Goal: Information Seeking & Learning: Understand process/instructions

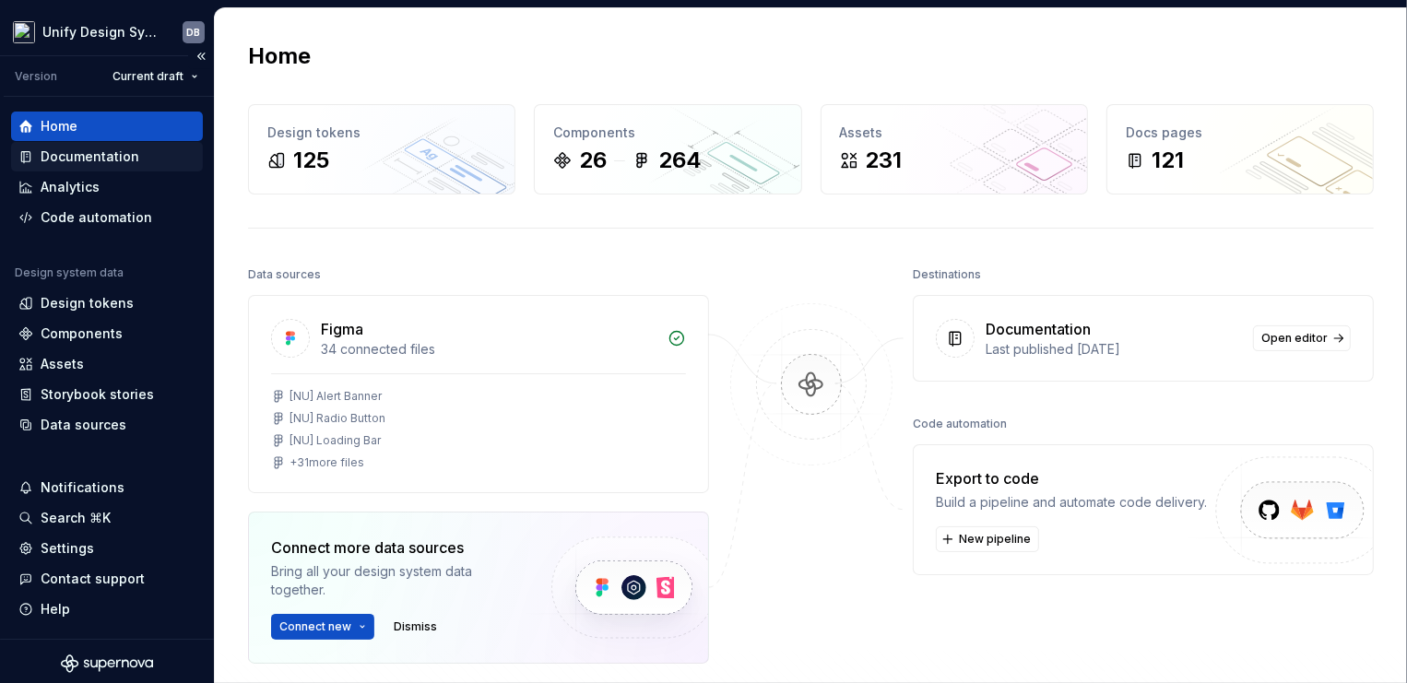
click at [59, 160] on div "Documentation" at bounding box center [90, 156] width 99 height 18
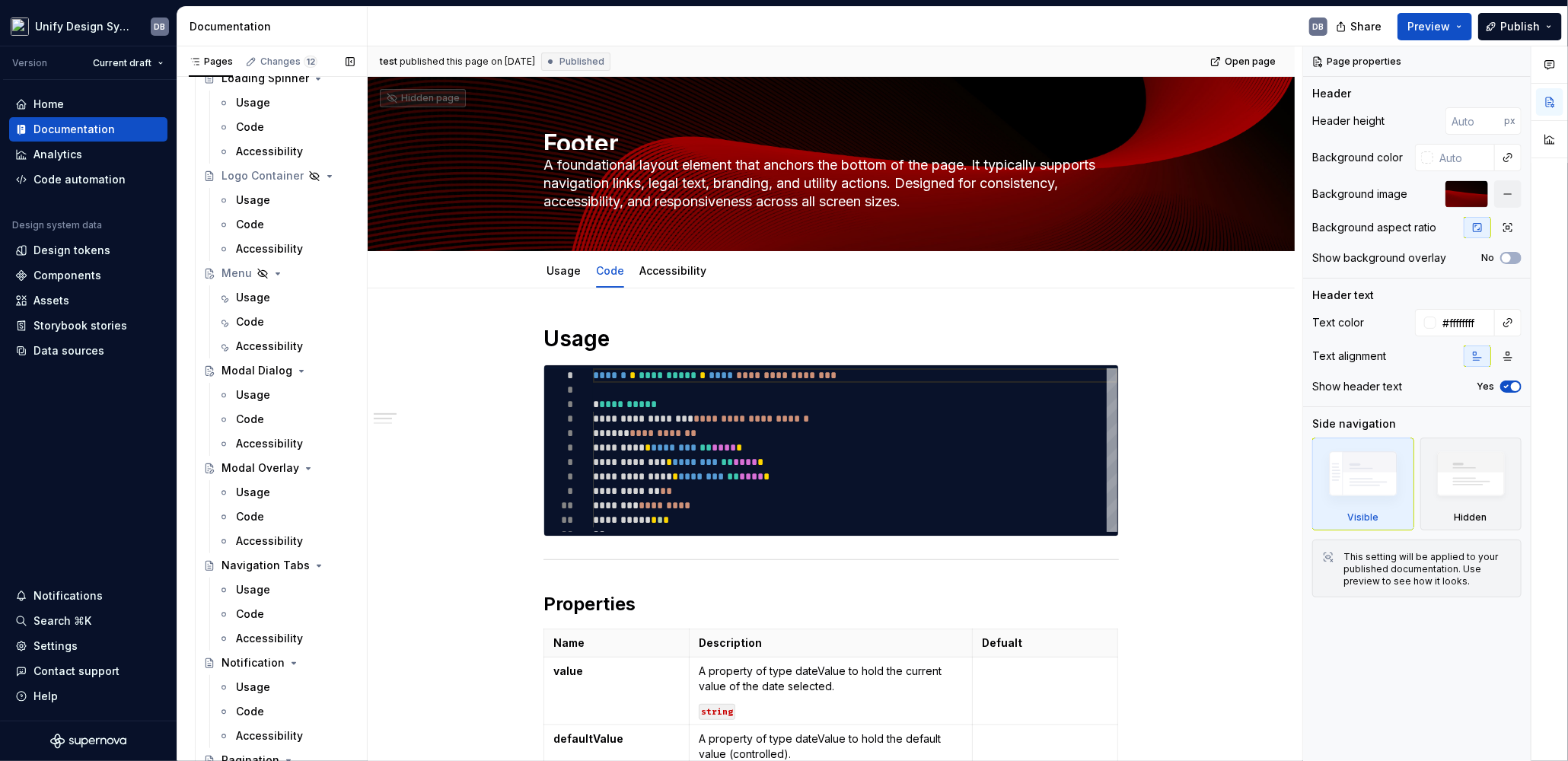
scroll to position [1893, 0]
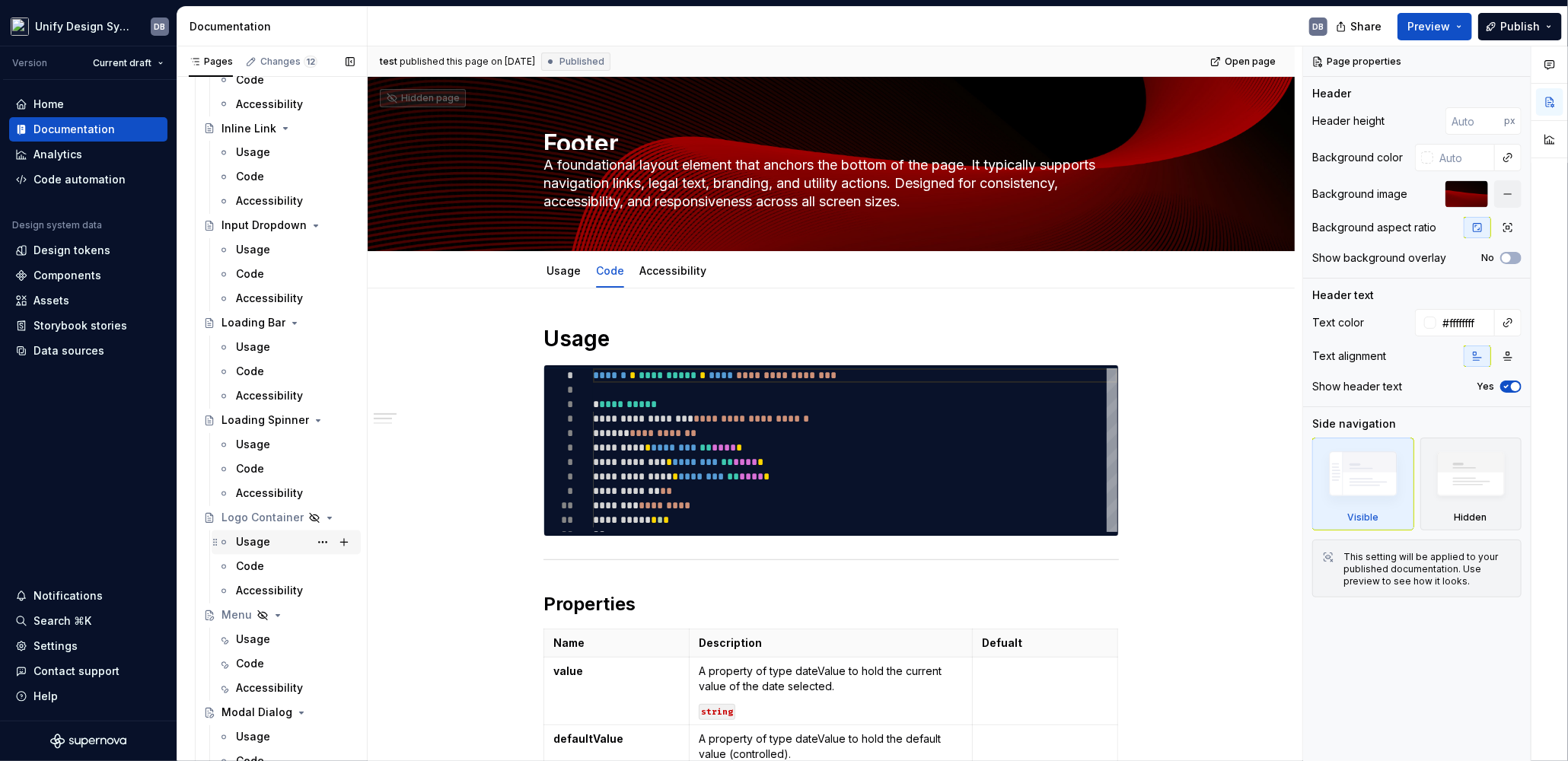
click at [261, 539] on div "Usage" at bounding box center [253, 542] width 34 height 15
click at [243, 562] on div "Code" at bounding box center [250, 566] width 28 height 15
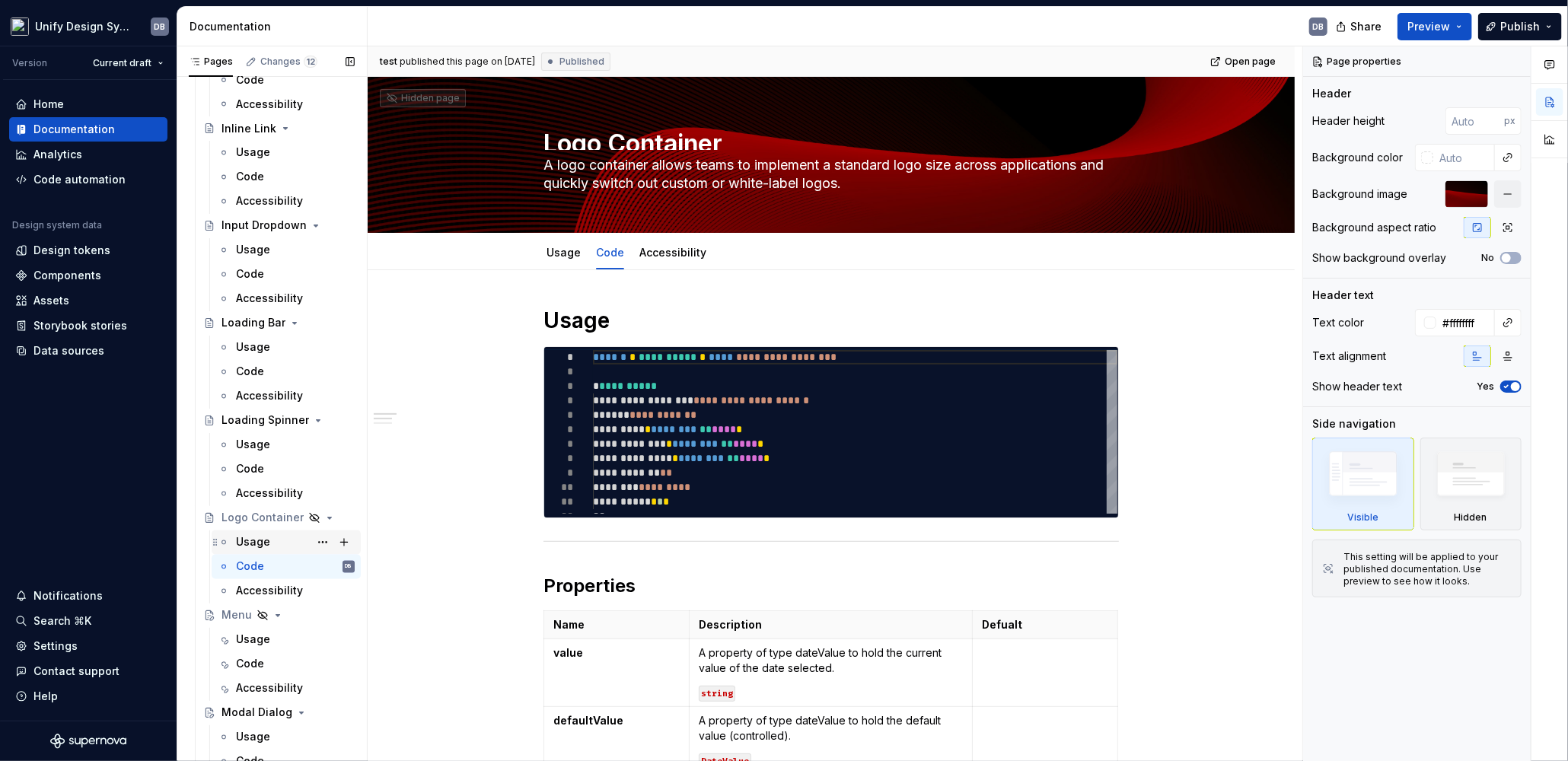
click at [253, 541] on div "Usage" at bounding box center [253, 542] width 34 height 15
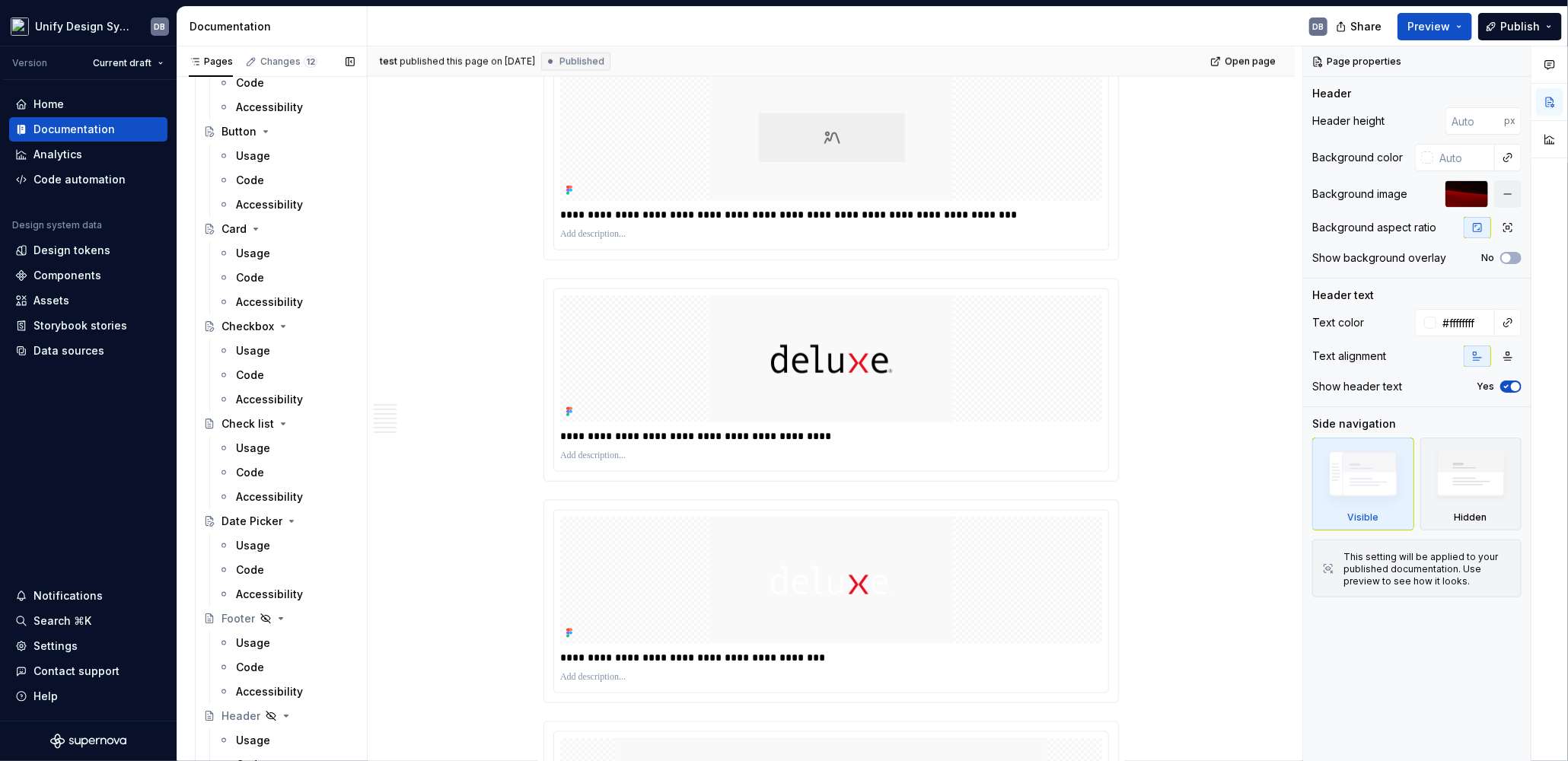
scroll to position [1094, 0]
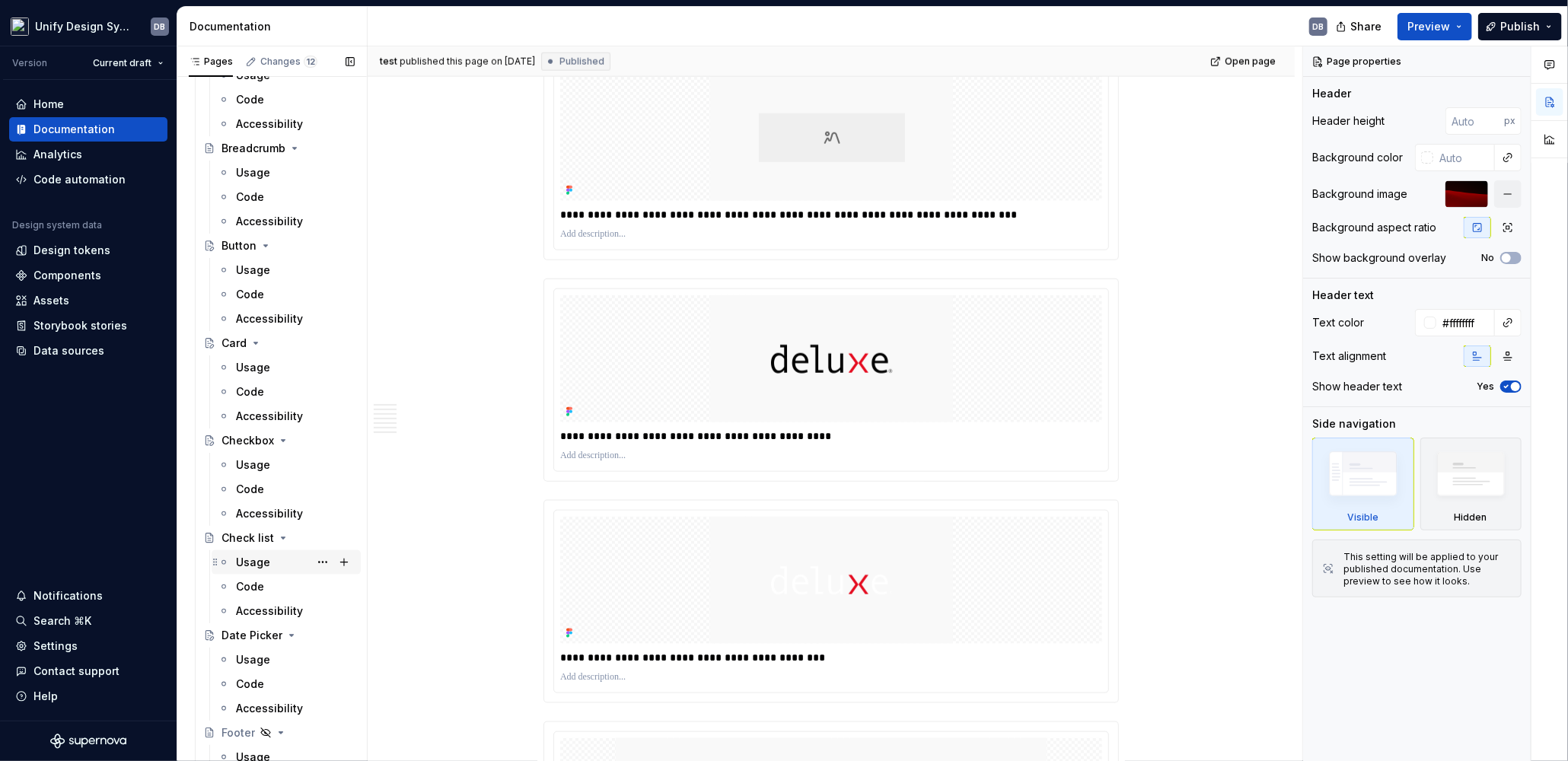
click at [267, 556] on div "Usage" at bounding box center [253, 562] width 34 height 15
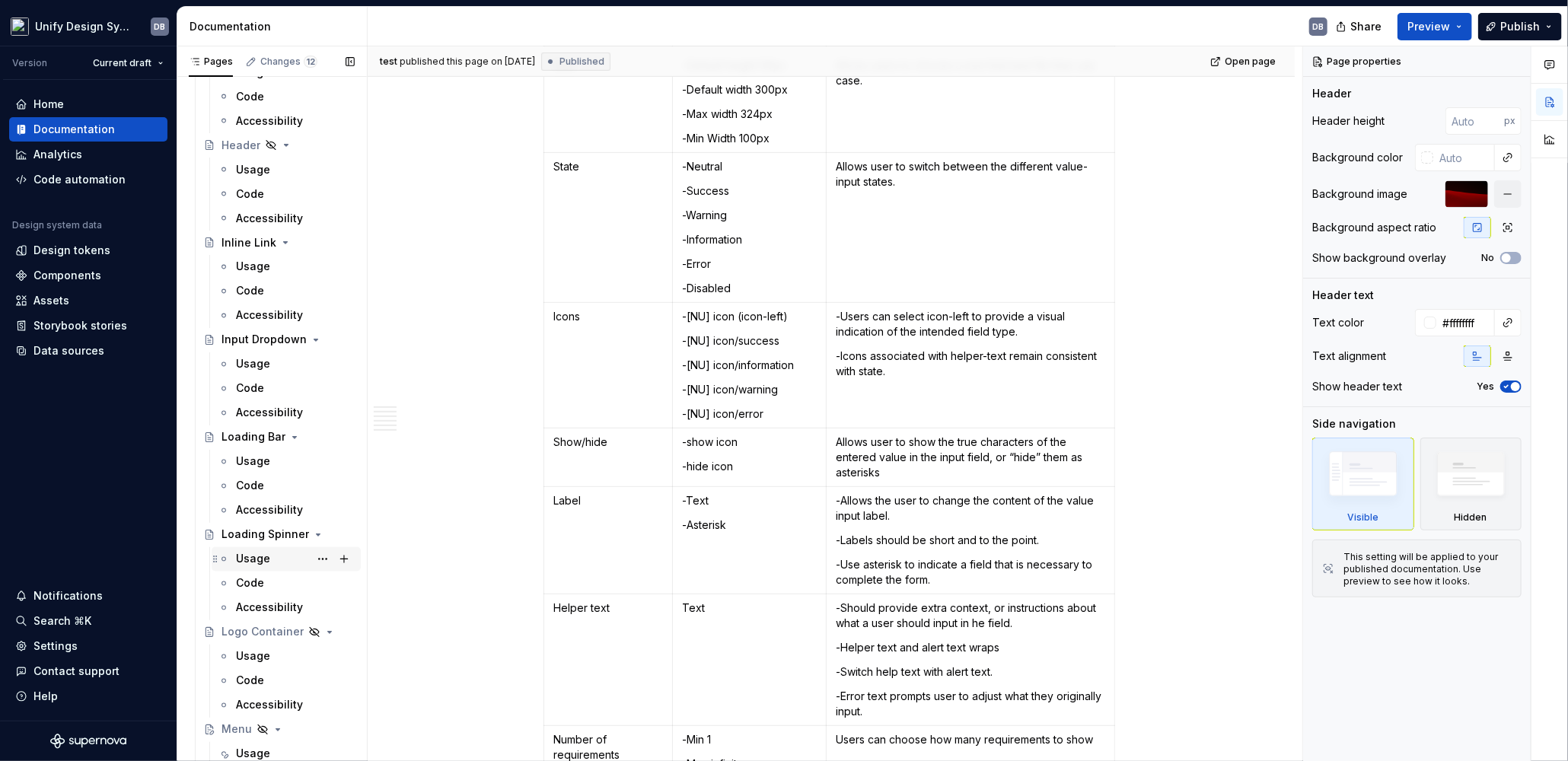
scroll to position [1893, 0]
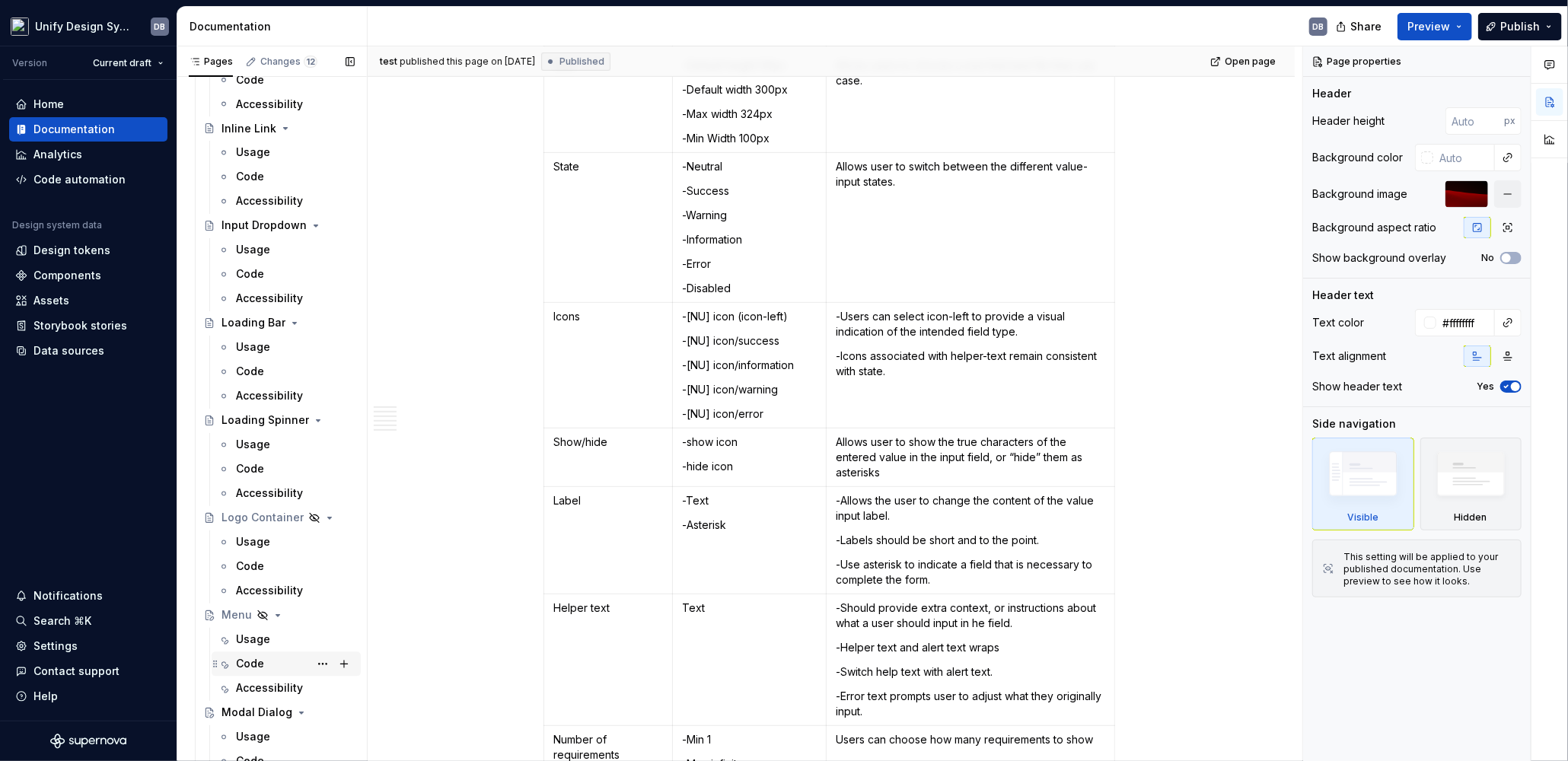
click at [258, 563] on div "Code" at bounding box center [250, 664] width 28 height 15
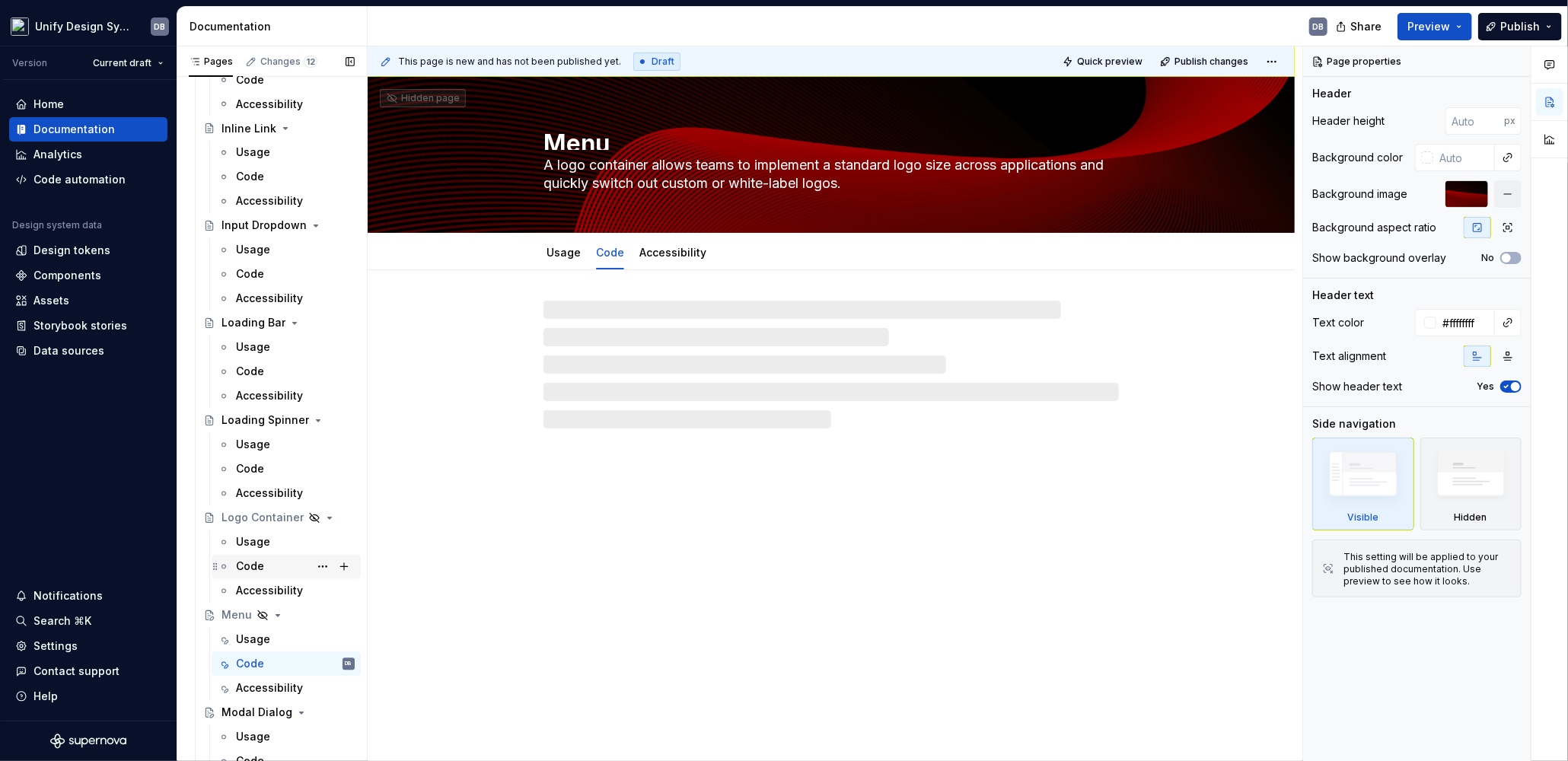
click at [254, 563] on div "Code" at bounding box center [250, 566] width 28 height 15
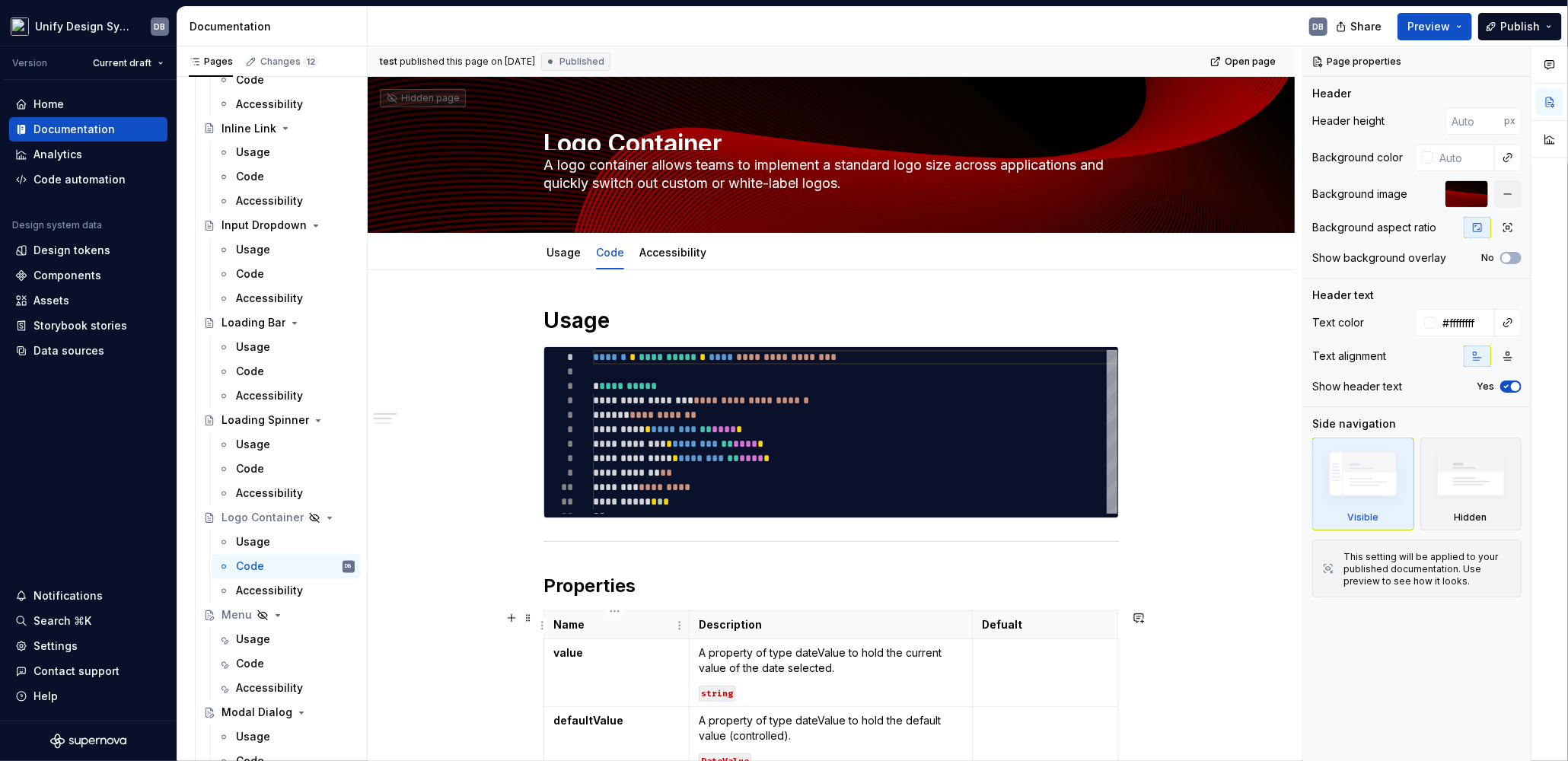
click at [1161, 456] on div "**********" at bounding box center [835, 404] width 935 height 715
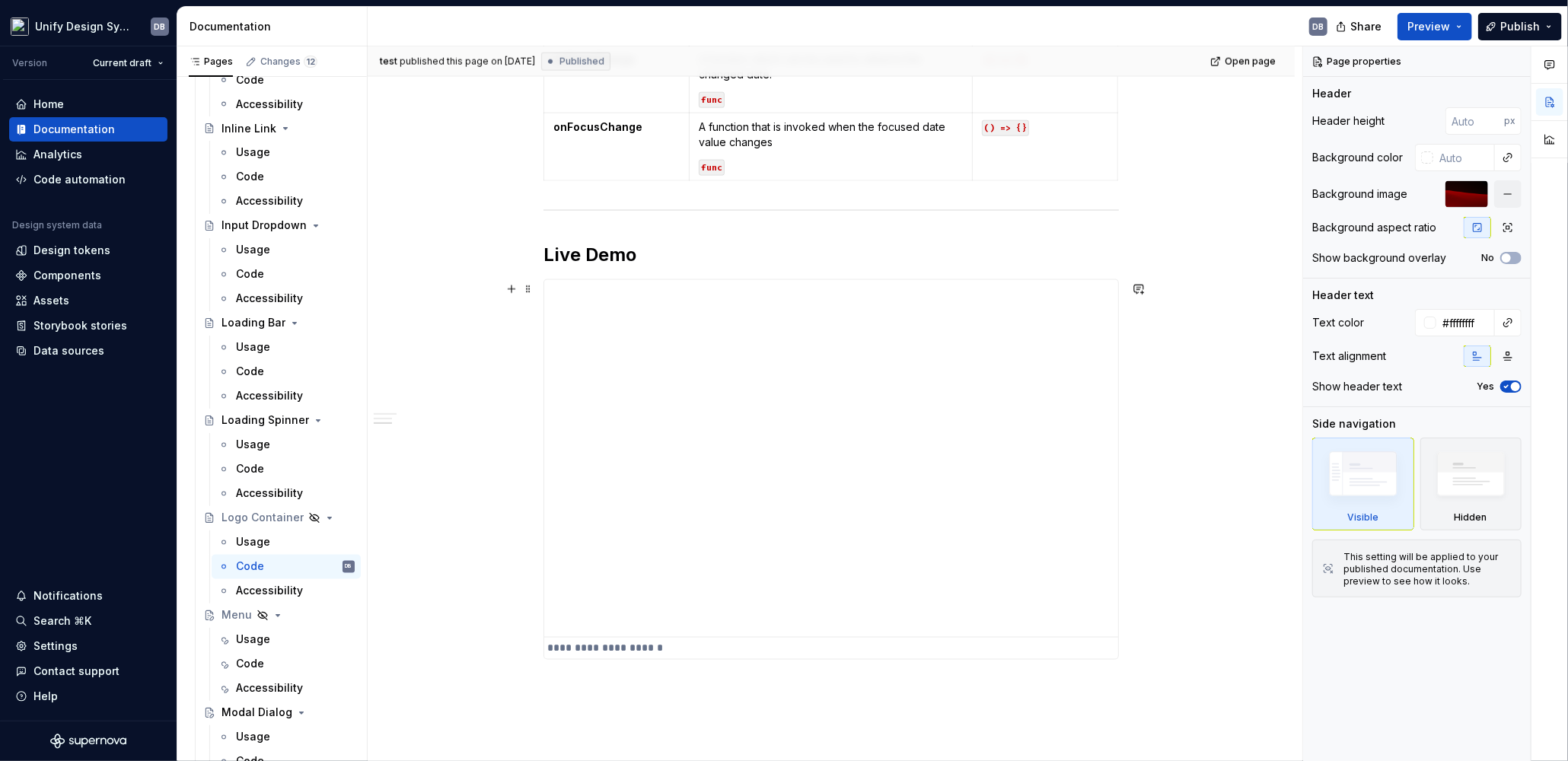
scroll to position [913, 0]
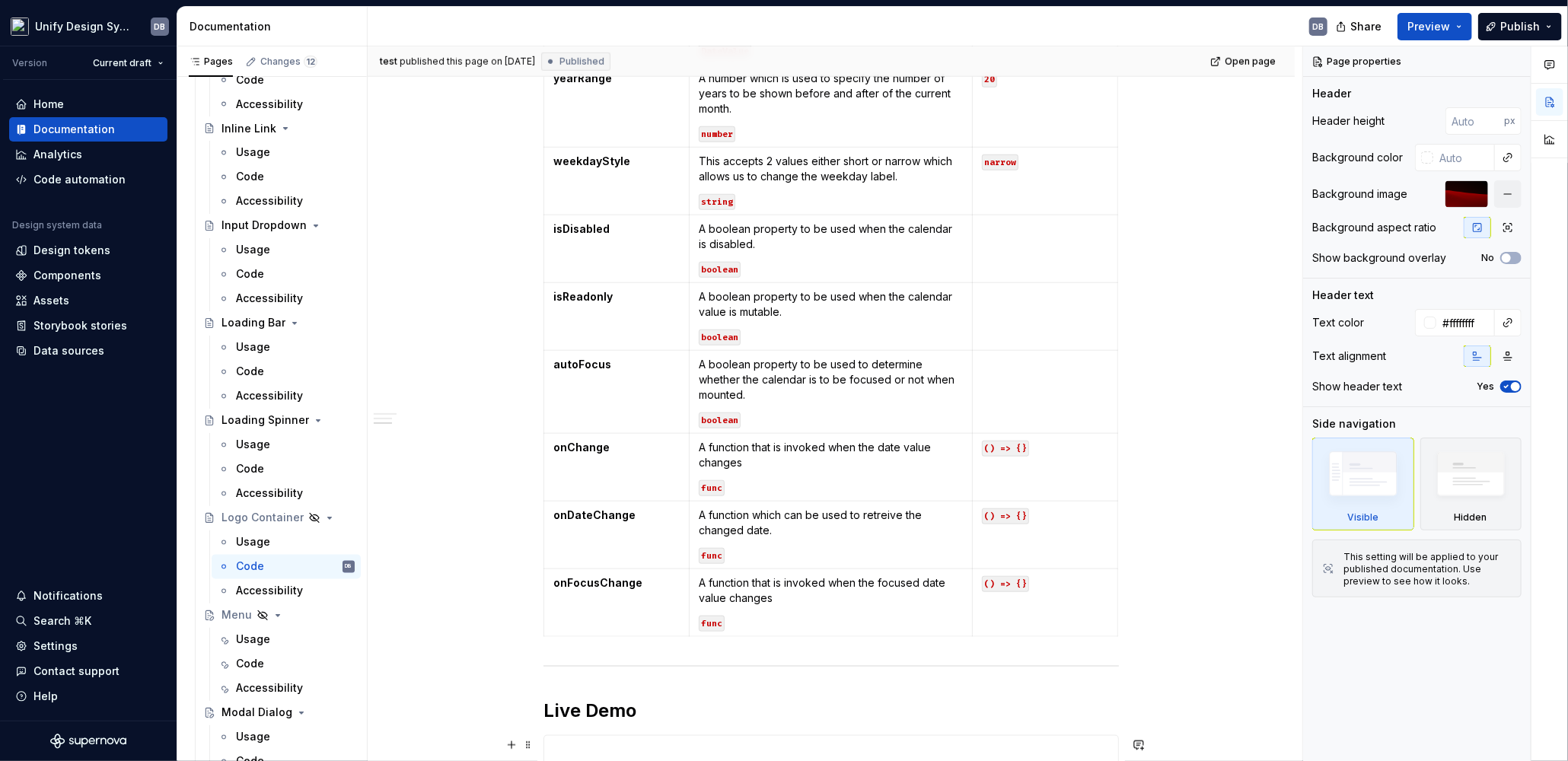
type textarea "*"
